Goal: Transaction & Acquisition: Purchase product/service

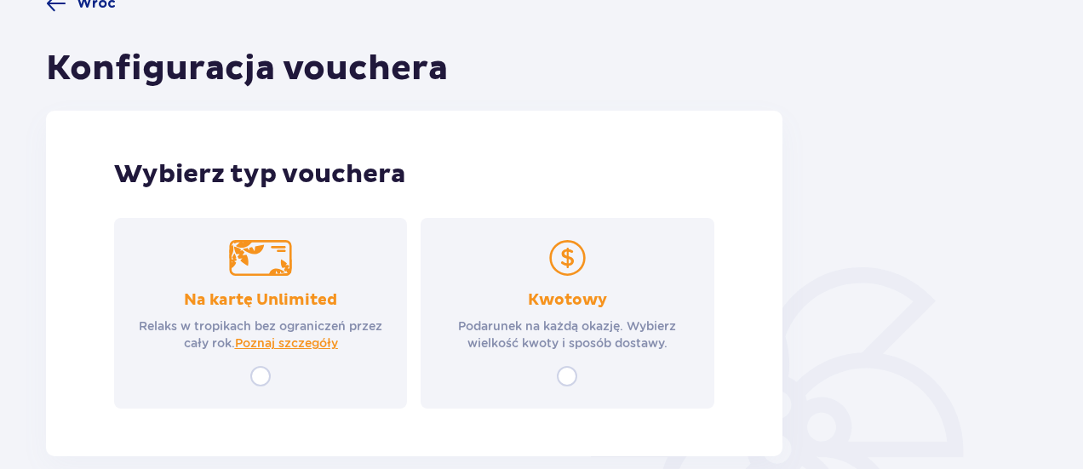
scroll to position [168, 0]
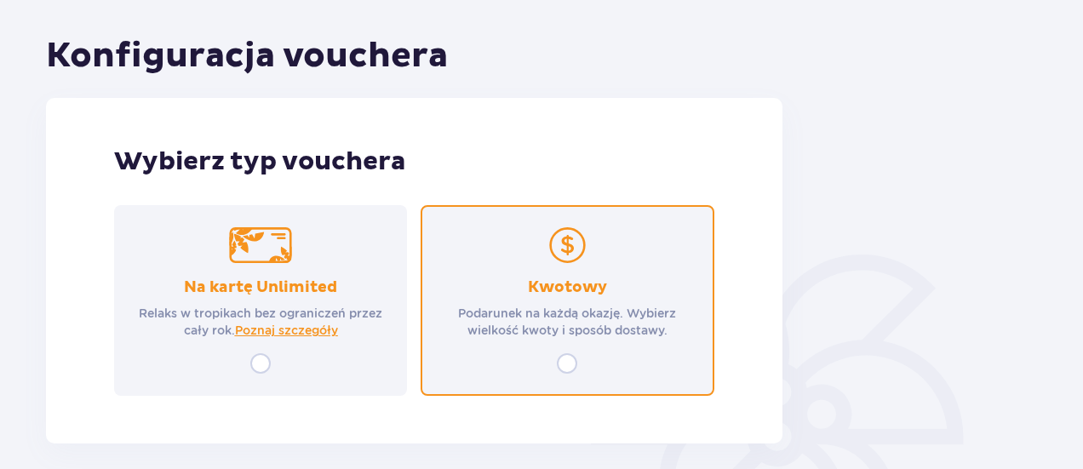
click at [567, 364] on input "radio" at bounding box center [567, 363] width 20 height 20
radio input "true"
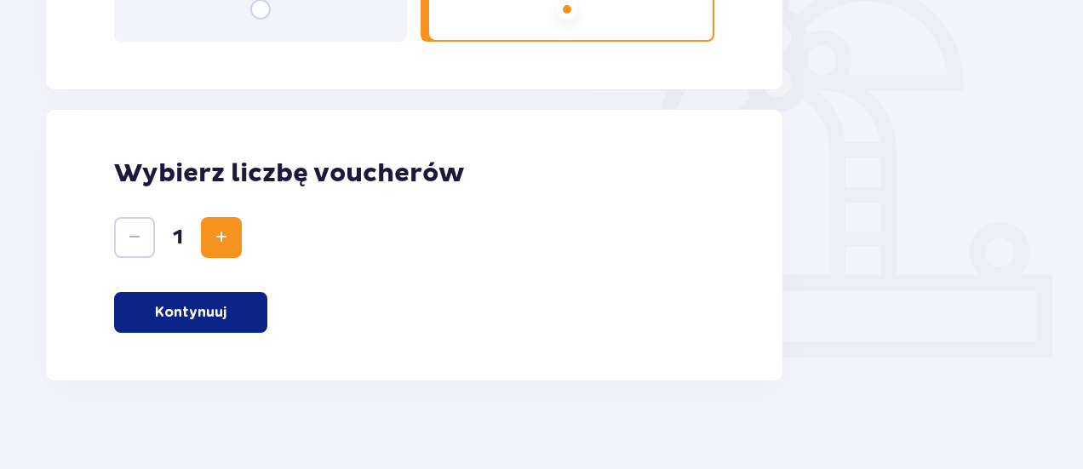
scroll to position [535, 0]
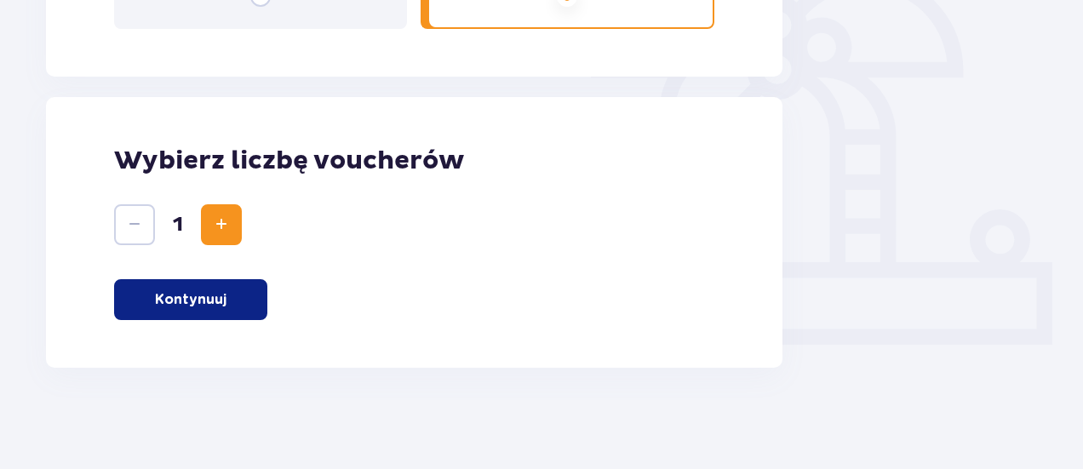
click at [227, 221] on span "Increase" at bounding box center [221, 225] width 20 height 20
click at [227, 306] on button "Kontynuuj" at bounding box center [190, 299] width 153 height 41
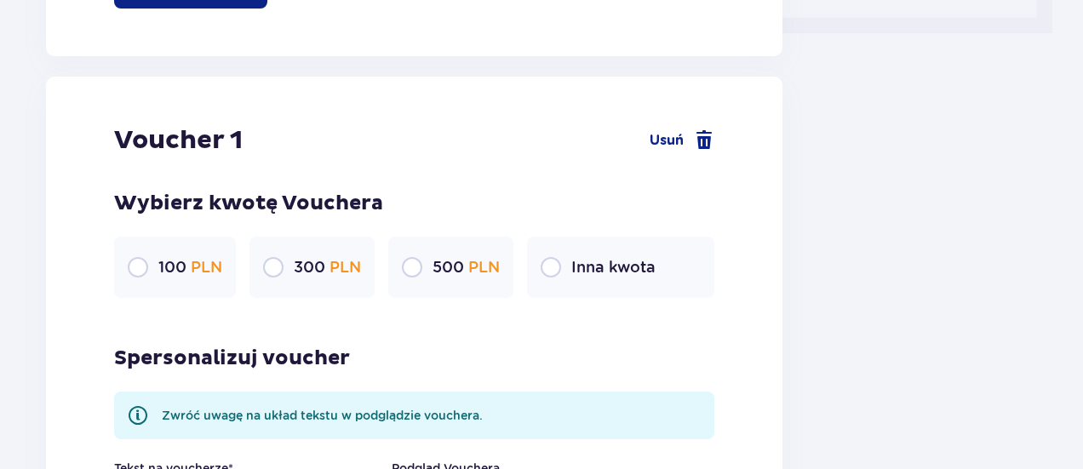
scroll to position [903, 0]
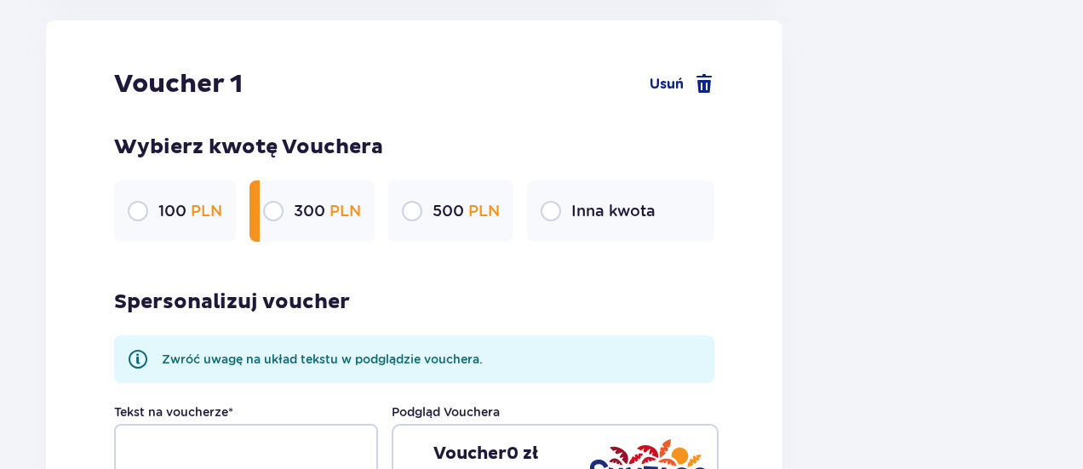
click at [273, 212] on input "radio" at bounding box center [273, 211] width 20 height 20
radio input "true"
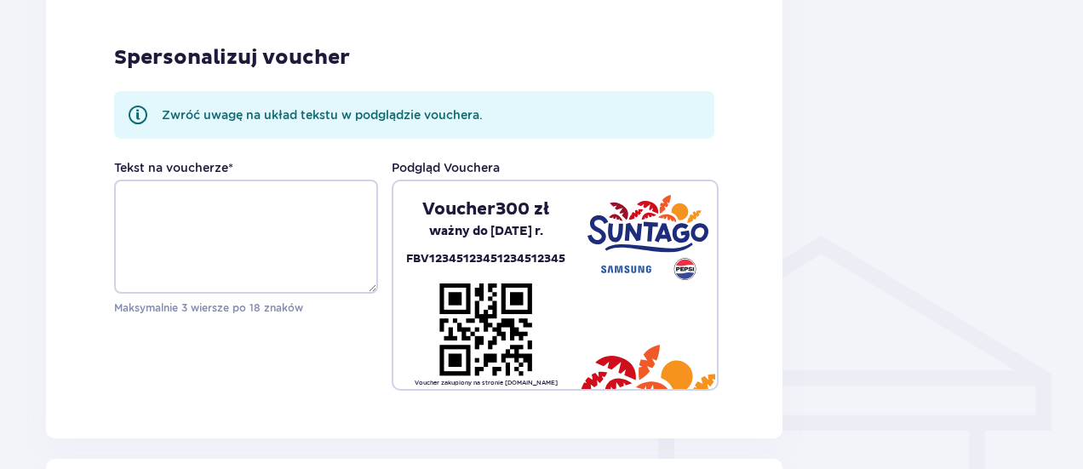
scroll to position [1139, 0]
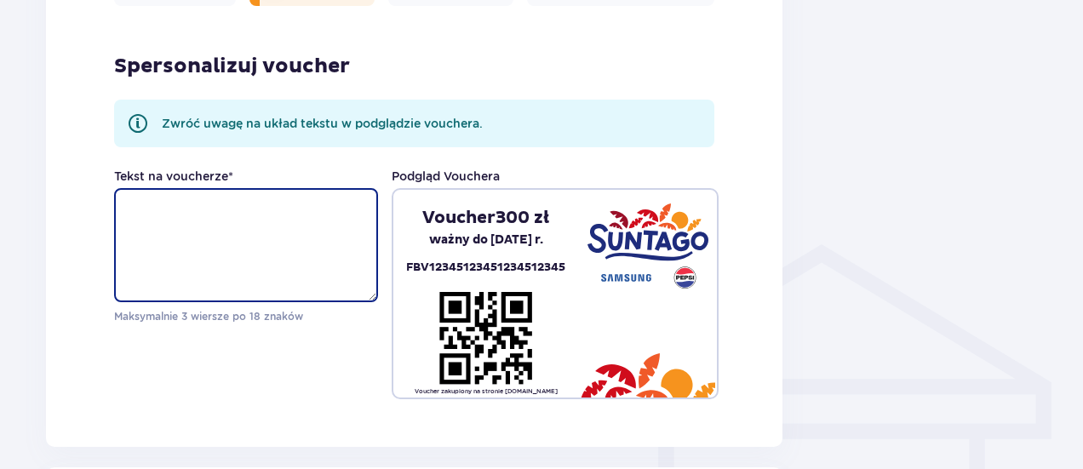
click at [198, 213] on textarea "Tekst na voucherze *" at bounding box center [246, 245] width 264 height 114
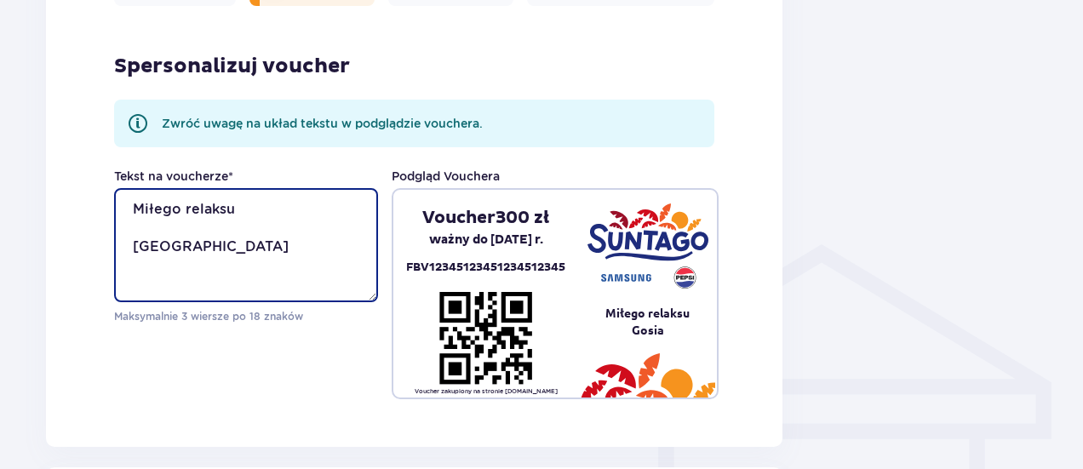
drag, startPoint x: 174, startPoint y: 245, endPoint x: 129, endPoint y: 212, distance: 55.4
click at [129, 212] on textarea "Miłego relaksu Gosia" at bounding box center [246, 245] width 264 height 114
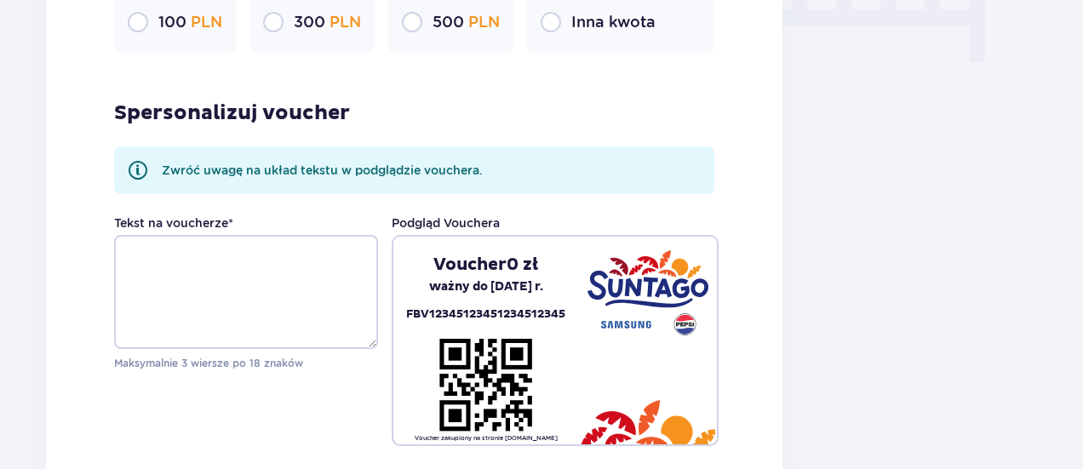
scroll to position [1780, 0]
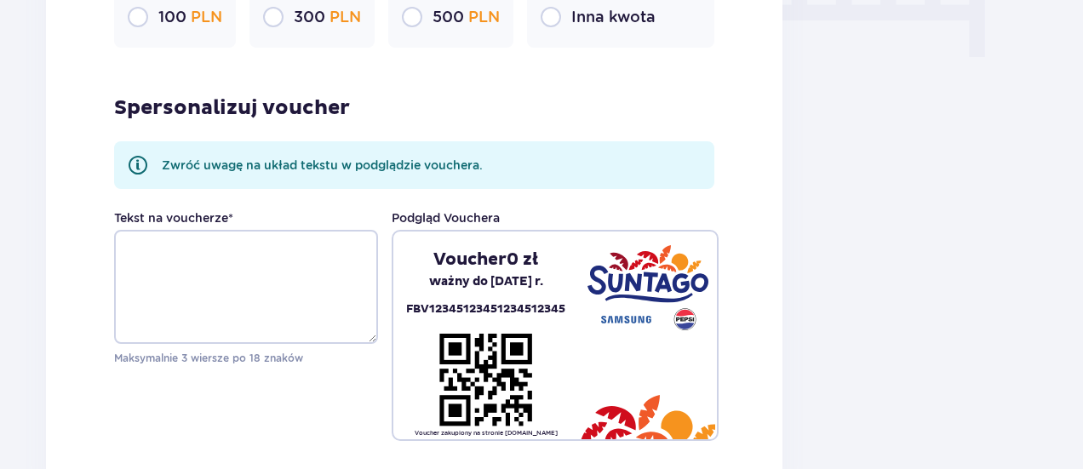
type textarea "Miłego relaksu Gosia"
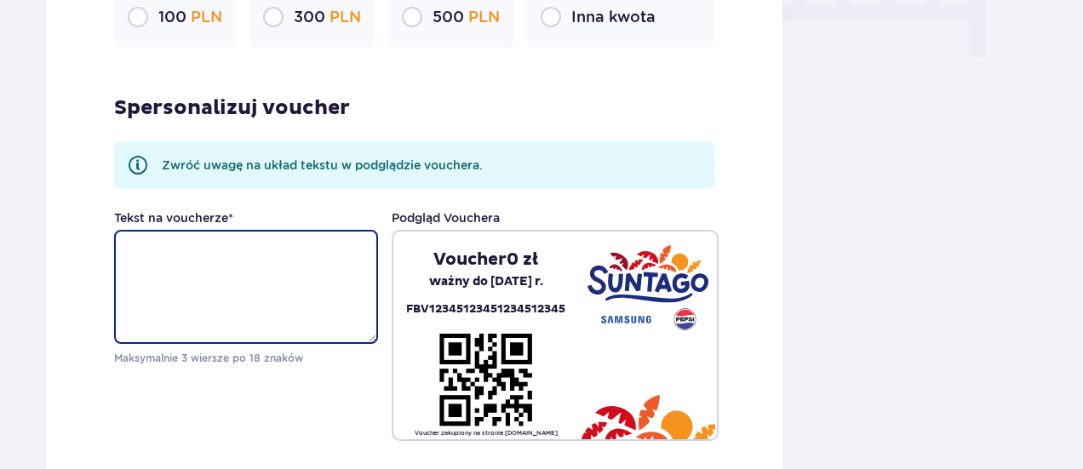
click at [236, 273] on textarea "Tekst na voucherze *" at bounding box center [246, 287] width 264 height 114
paste textarea "Miłego relaksu Gosia"
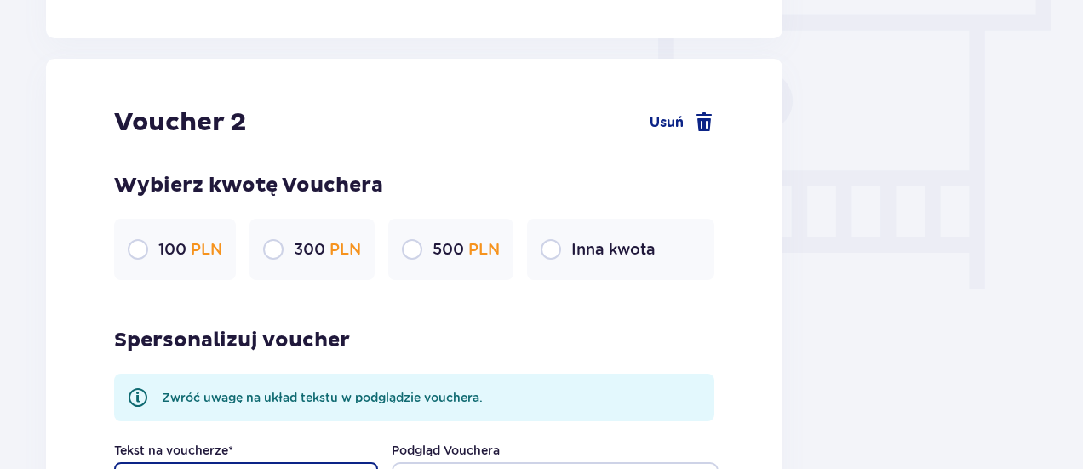
scroll to position [1554, 0]
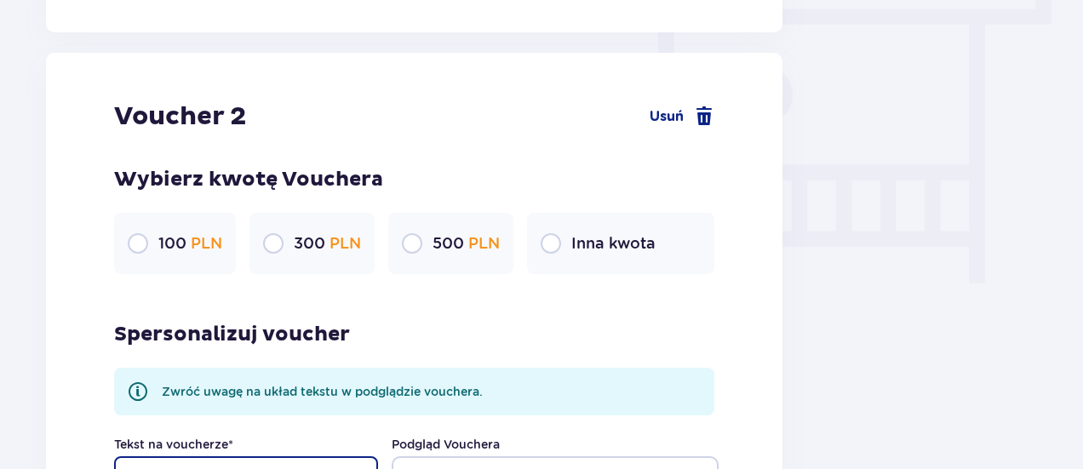
type textarea "Miłego relaksu Gosia"
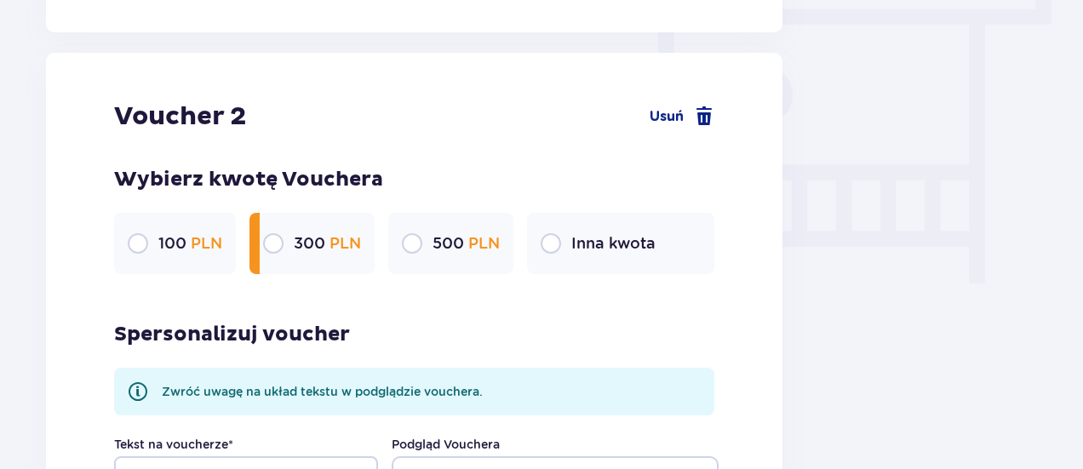
click at [273, 242] on input "radio" at bounding box center [273, 243] width 20 height 20
radio input "true"
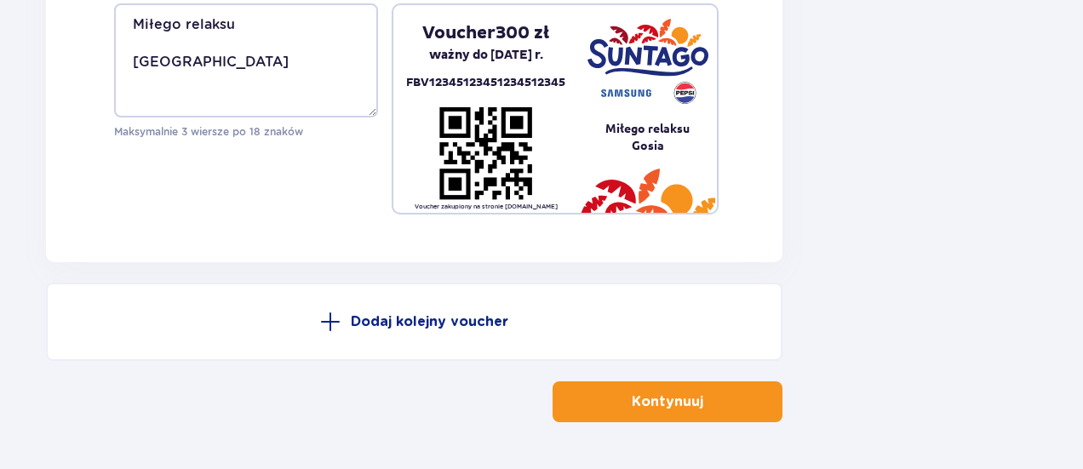
scroll to position [2061, 0]
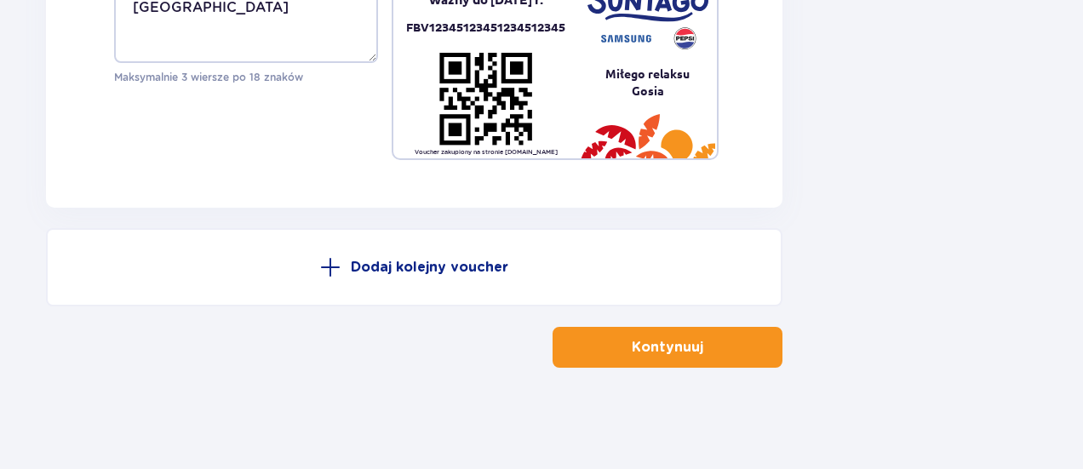
click at [685, 351] on p "Kontynuuj" at bounding box center [668, 347] width 72 height 19
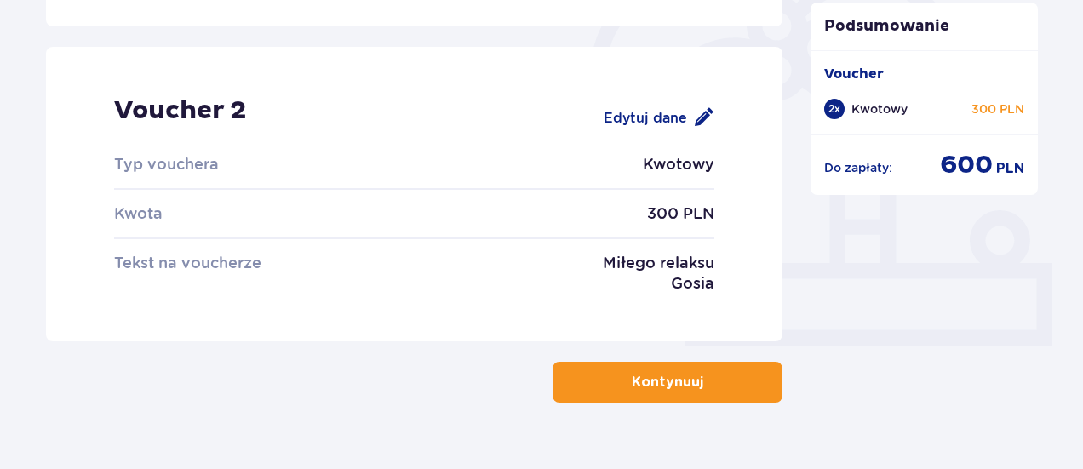
scroll to position [531, 0]
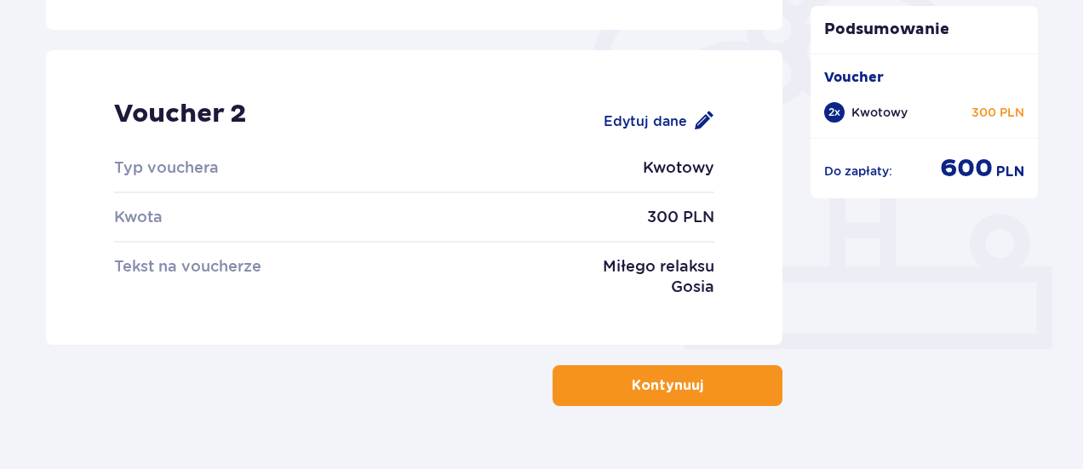
click at [742, 393] on button "Kontynuuj" at bounding box center [668, 385] width 230 height 41
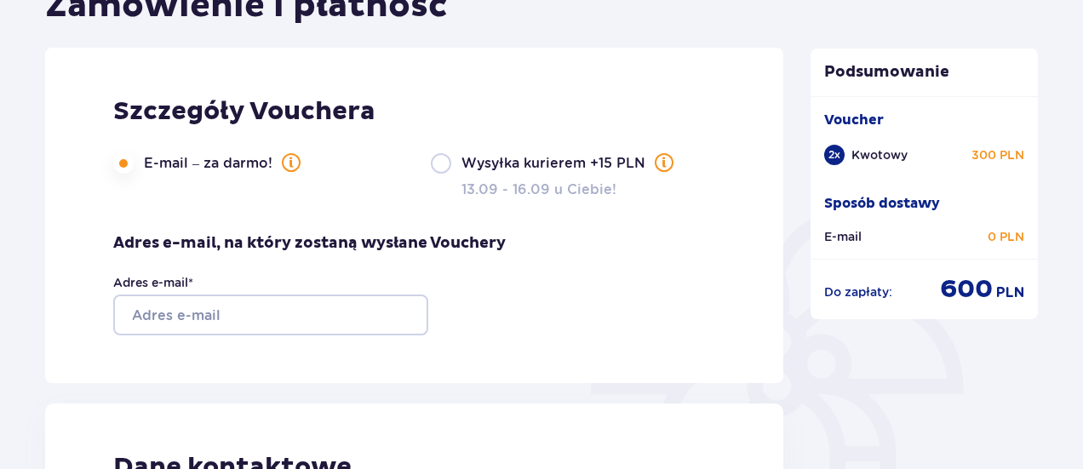
scroll to position [213, 0]
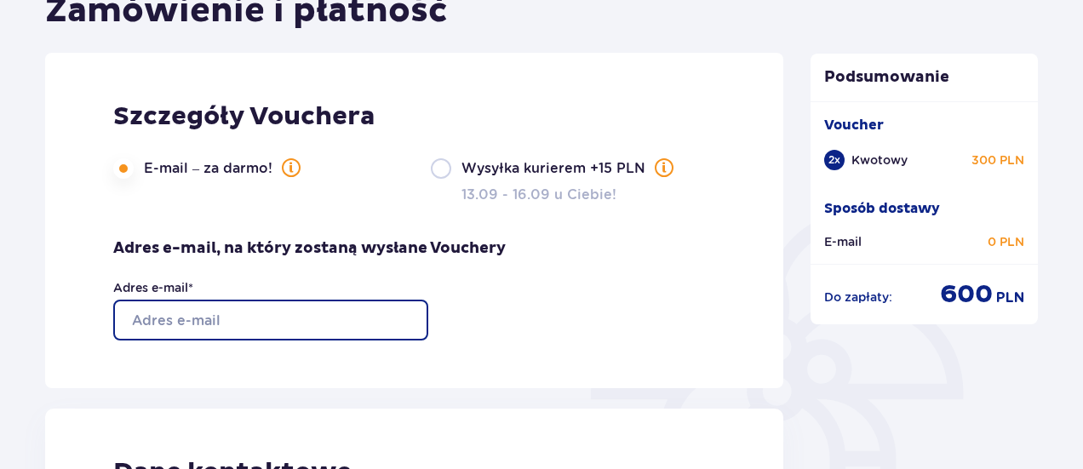
click at [218, 321] on input "Adres e-mail *" at bounding box center [270, 320] width 315 height 41
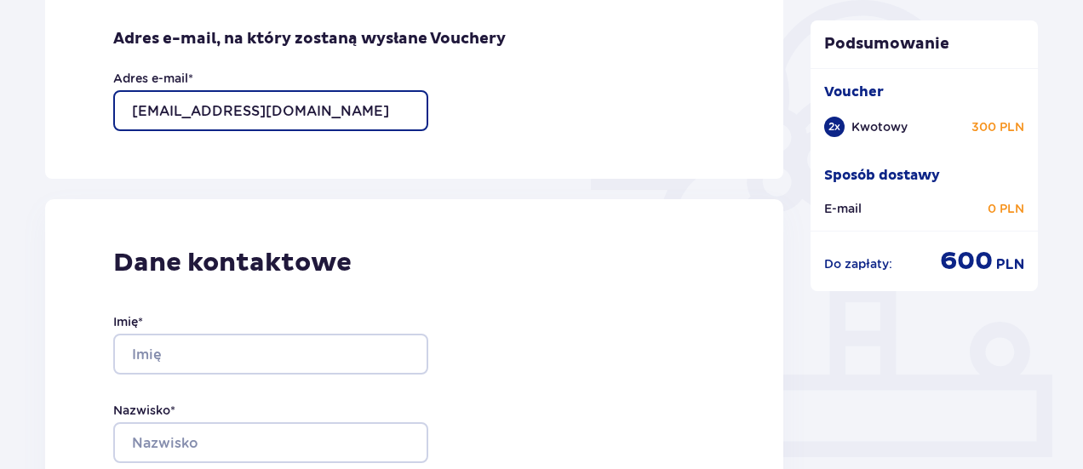
scroll to position [428, 0]
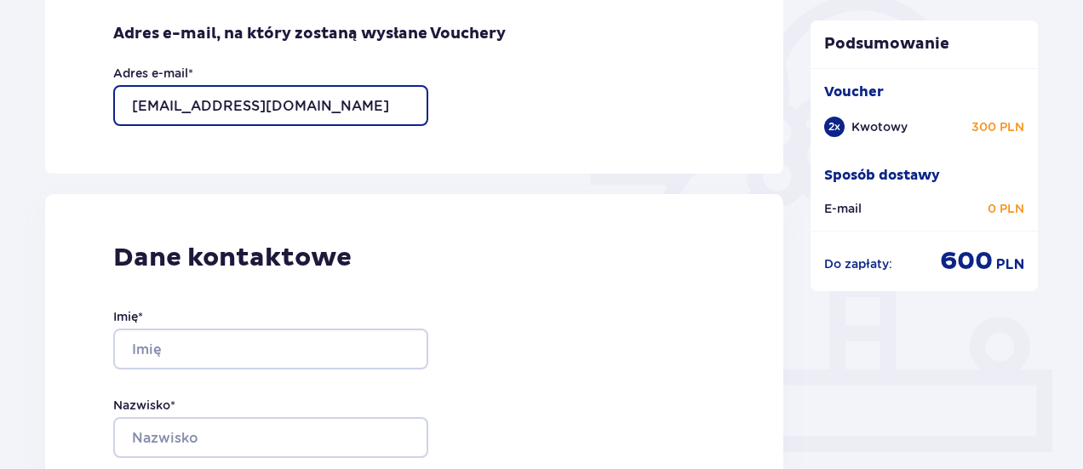
type input "[EMAIL_ADDRESS][DOMAIN_NAME]"
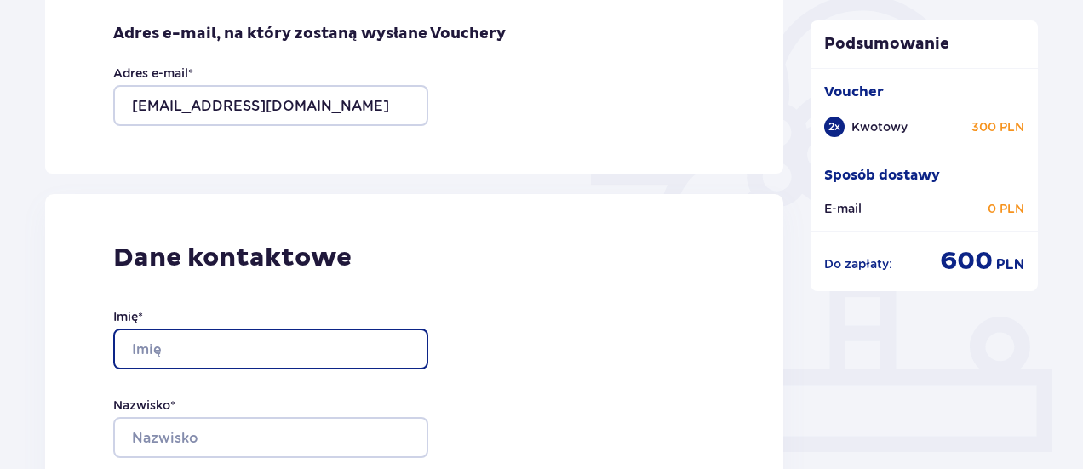
click at [249, 335] on input "Imię *" at bounding box center [270, 349] width 315 height 41
type input "Jacek"
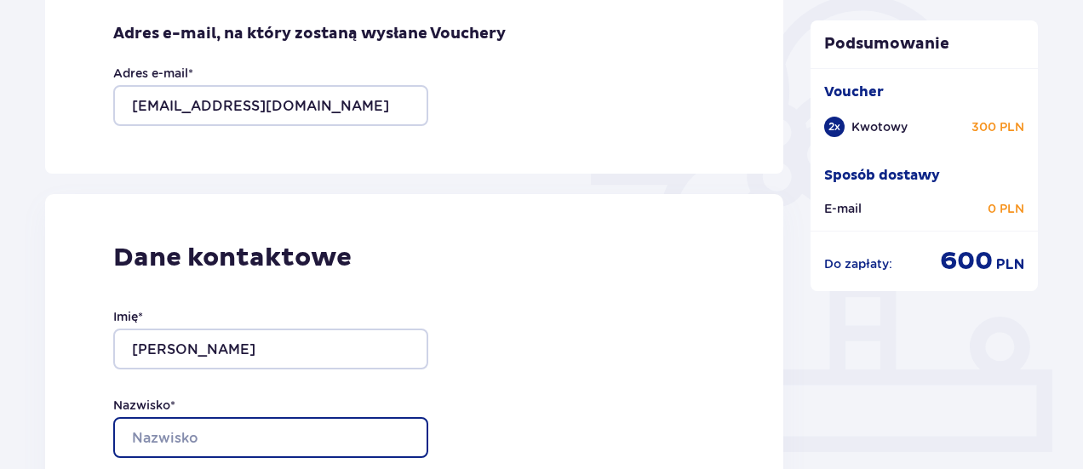
click at [221, 432] on input "Nazwisko *" at bounding box center [270, 437] width 315 height 41
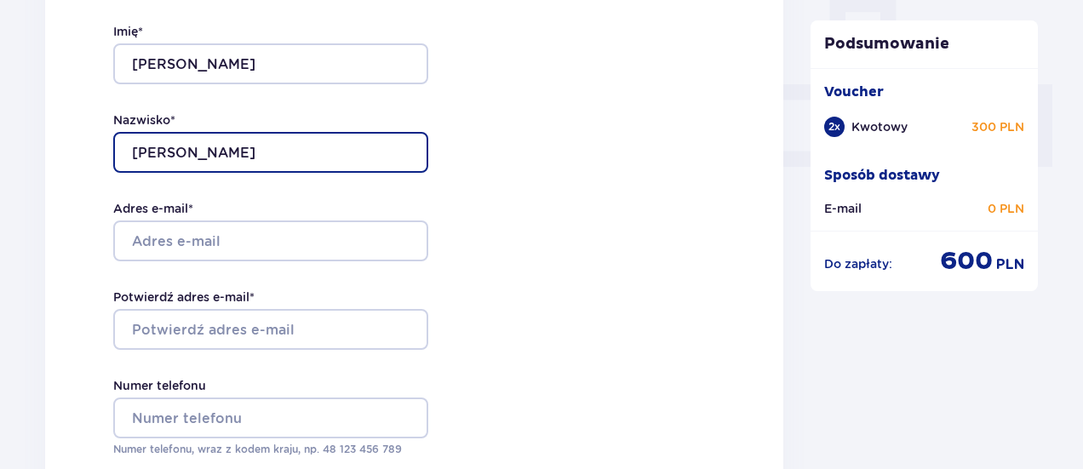
scroll to position [715, 0]
type input "Mikulski"
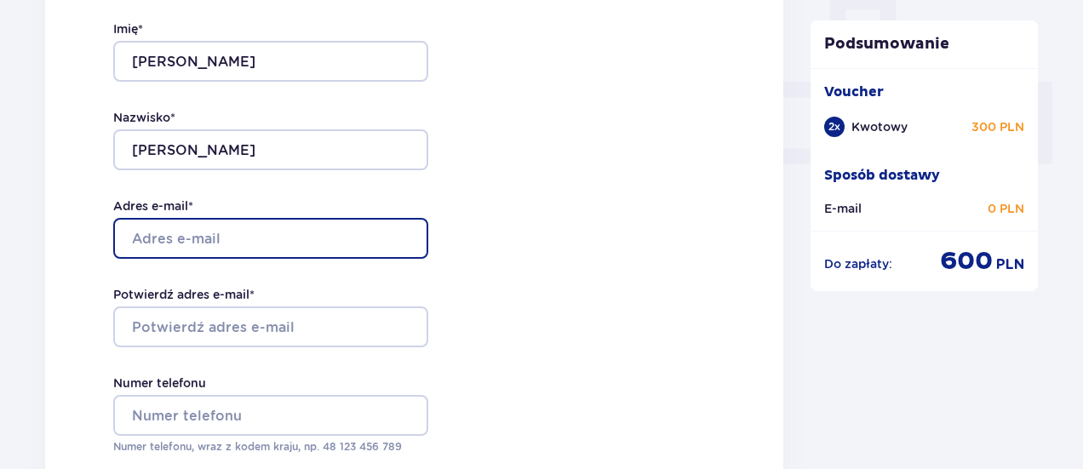
click at [332, 242] on input "Adres e-mail *" at bounding box center [270, 238] width 315 height 41
type input "[EMAIL_ADDRESS][DOMAIN_NAME]"
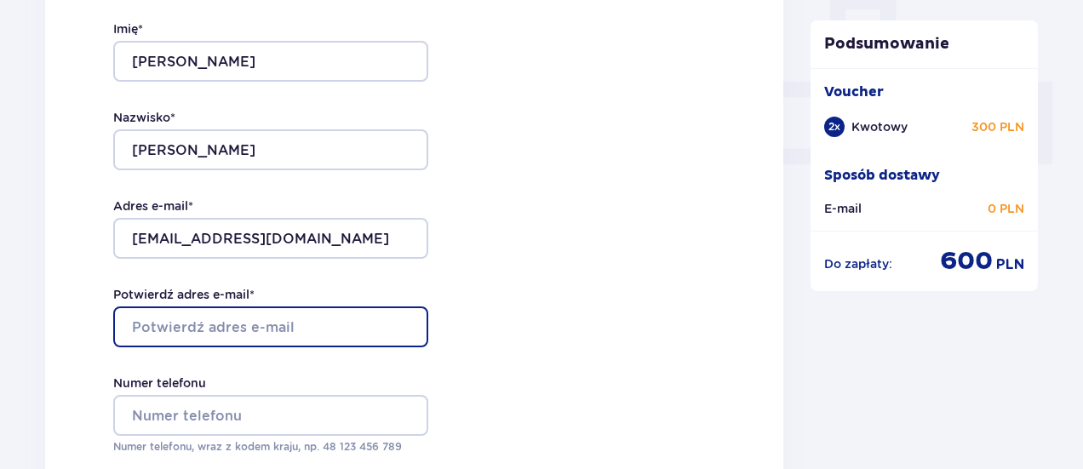
click at [196, 336] on input "Potwierdź adres e-mail *" at bounding box center [270, 327] width 315 height 41
type input "[EMAIL_ADDRESS][DOMAIN_NAME]"
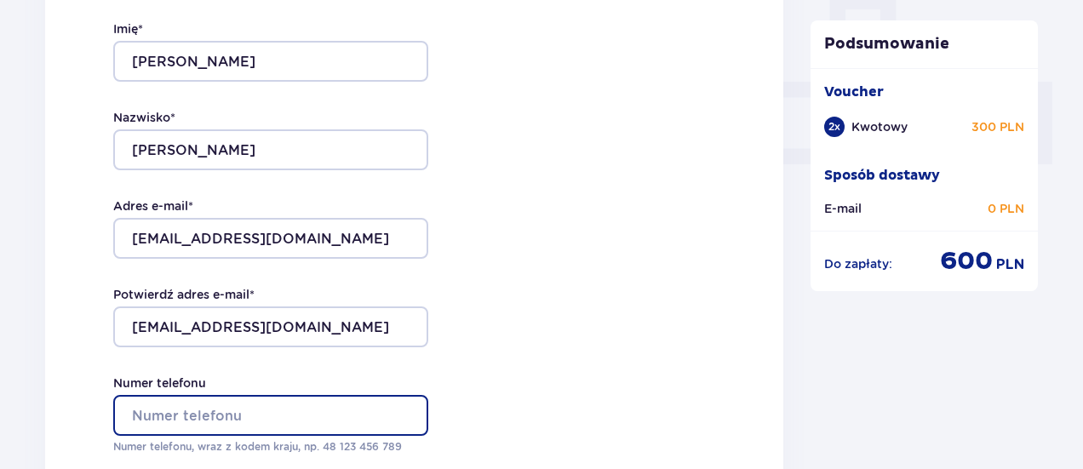
click at [198, 420] on input "Numer telefonu" at bounding box center [270, 415] width 315 height 41
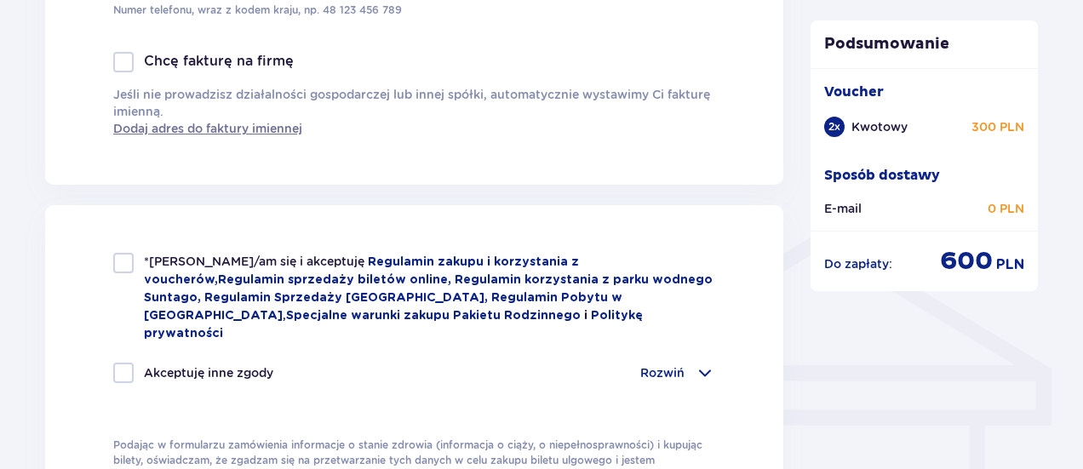
scroll to position [1160, 0]
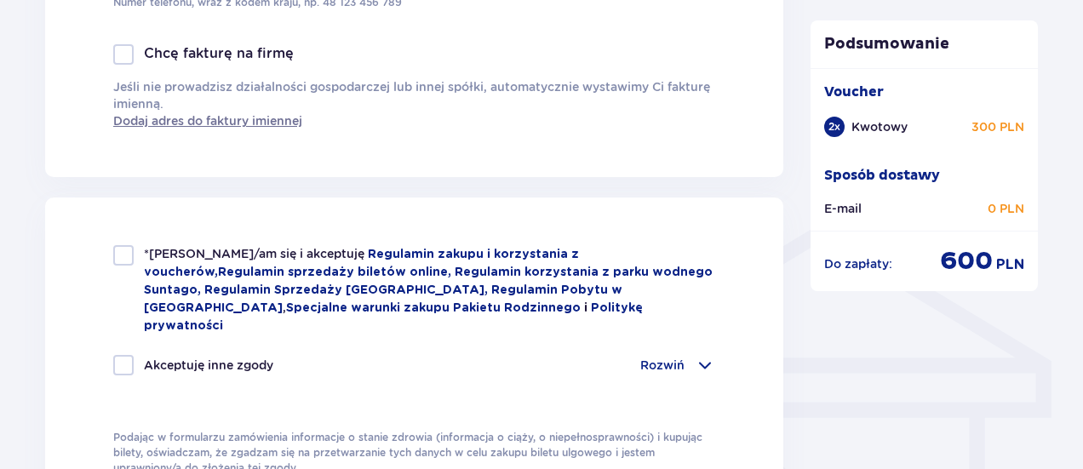
type input "503333775"
click at [132, 253] on div at bounding box center [123, 255] width 20 height 20
checkbox input "true"
click at [124, 355] on div at bounding box center [123, 365] width 20 height 20
checkbox input "true"
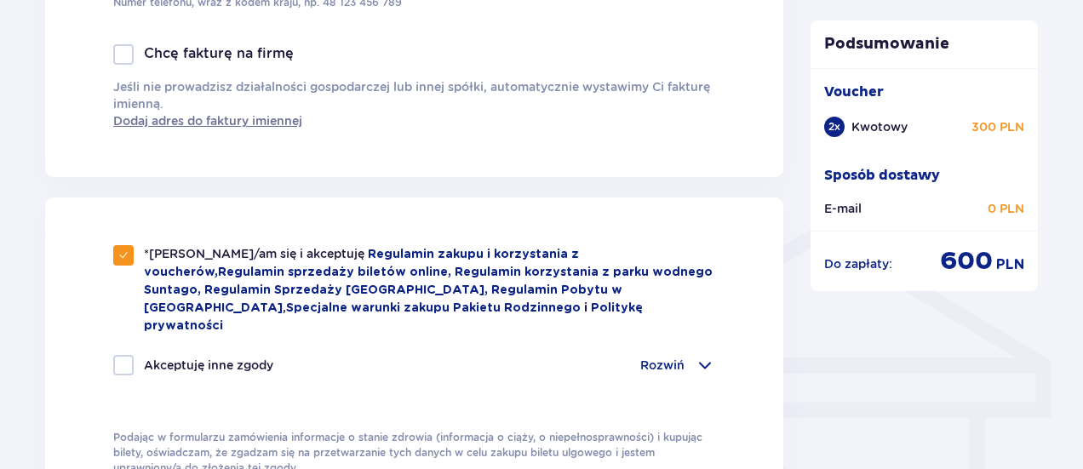
checkbox input "true"
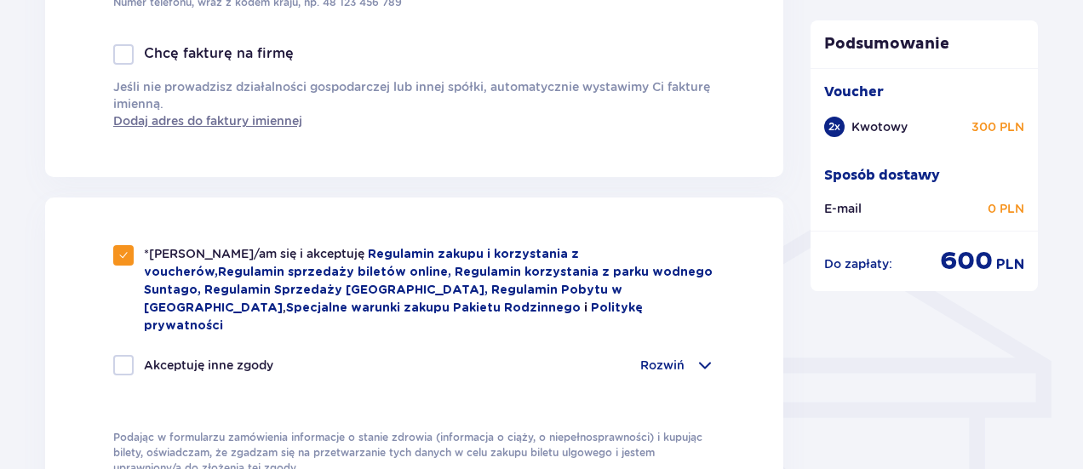
checkbox input "true"
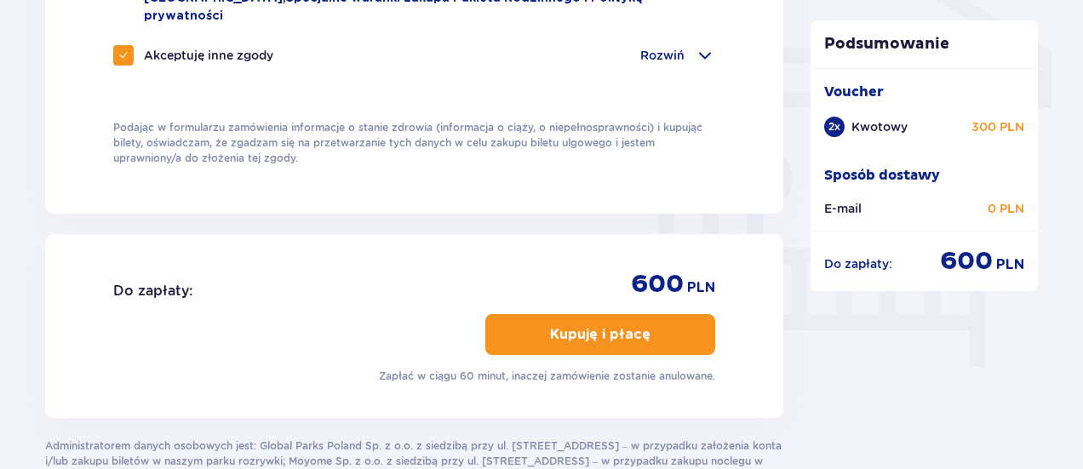
scroll to position [1463, 0]
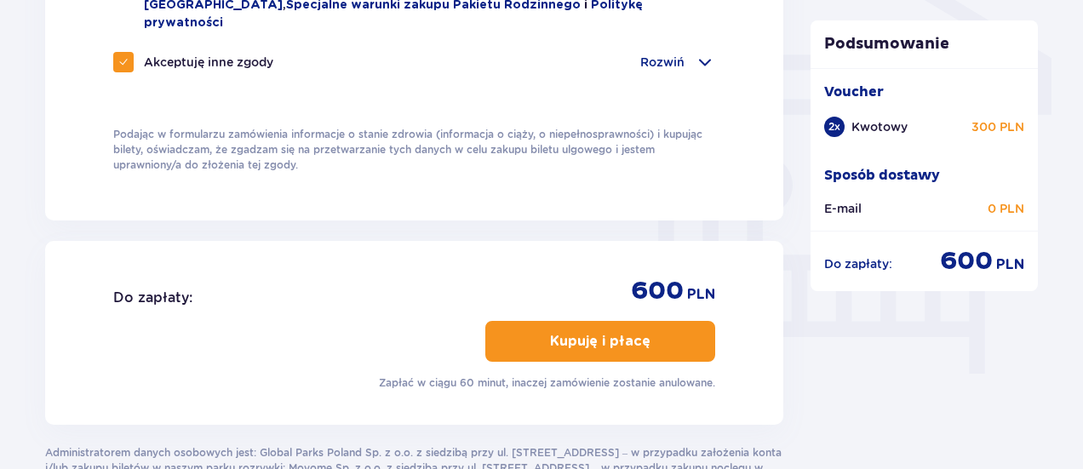
click at [673, 321] on button "Kupuję i płacę" at bounding box center [601, 341] width 230 height 41
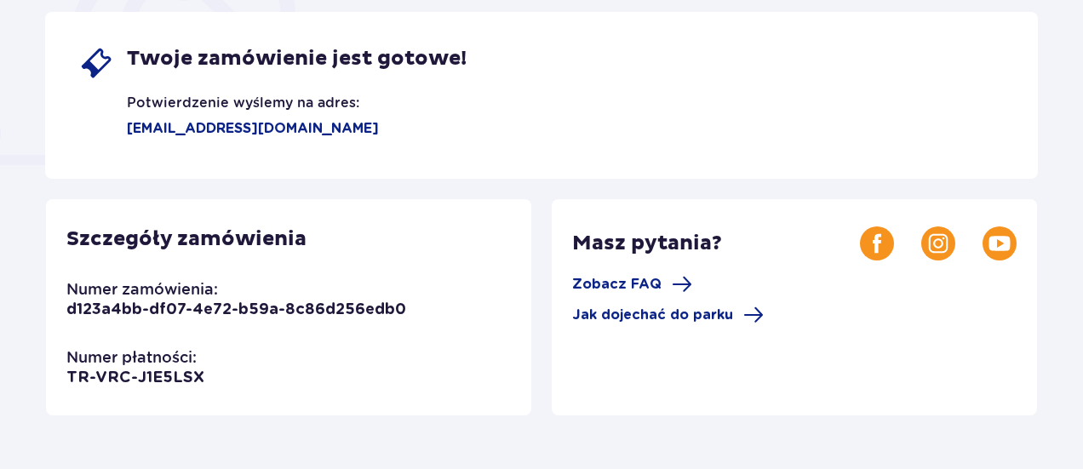
scroll to position [313, 0]
